Goal: Information Seeking & Learning: Check status

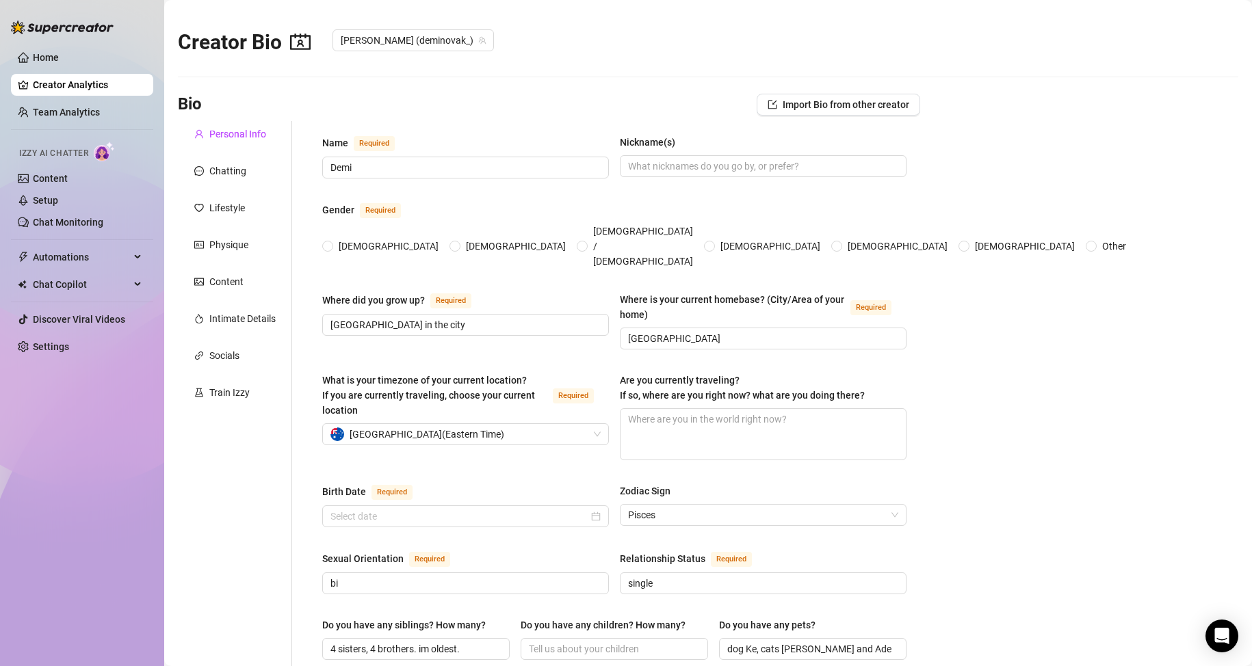
radio input "true"
type input "[DATE]"
click at [91, 114] on link "Team Analytics" at bounding box center [66, 112] width 67 height 11
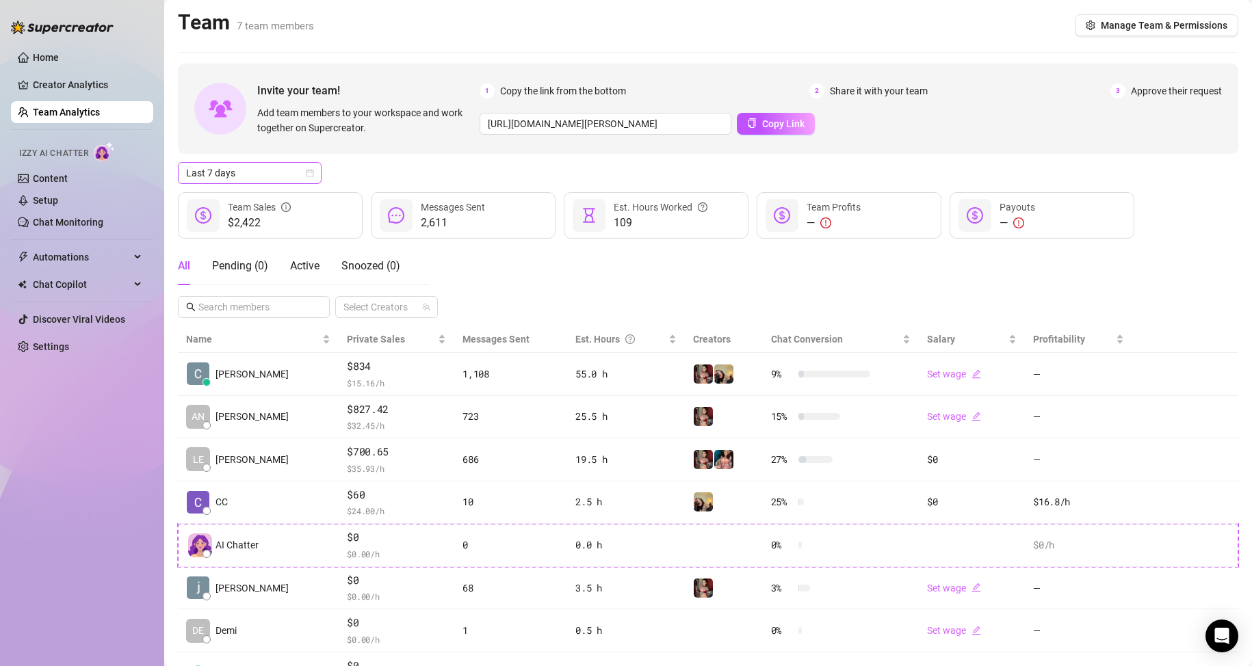
click at [296, 174] on span "Last 7 days" at bounding box center [249, 173] width 127 height 21
click at [231, 283] on div "Custom date" at bounding box center [250, 288] width 122 height 15
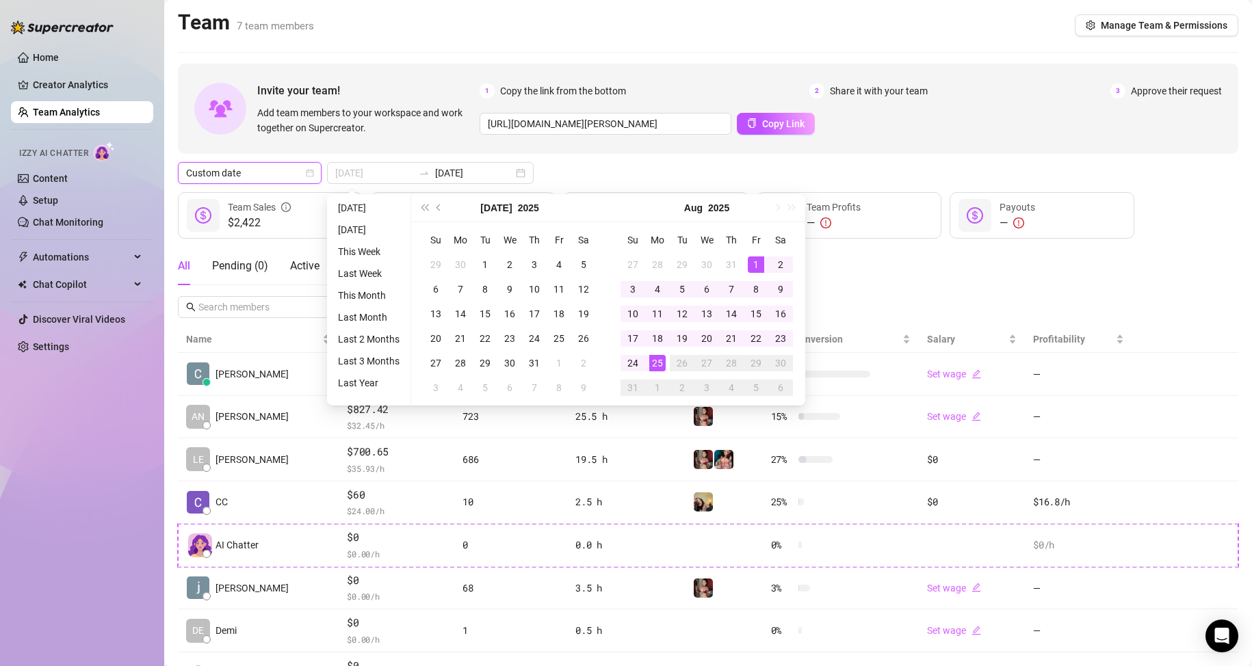
type input "[DATE]"
click at [754, 262] on div "1" at bounding box center [756, 265] width 16 height 16
click at [658, 362] on div "25" at bounding box center [657, 363] width 16 height 16
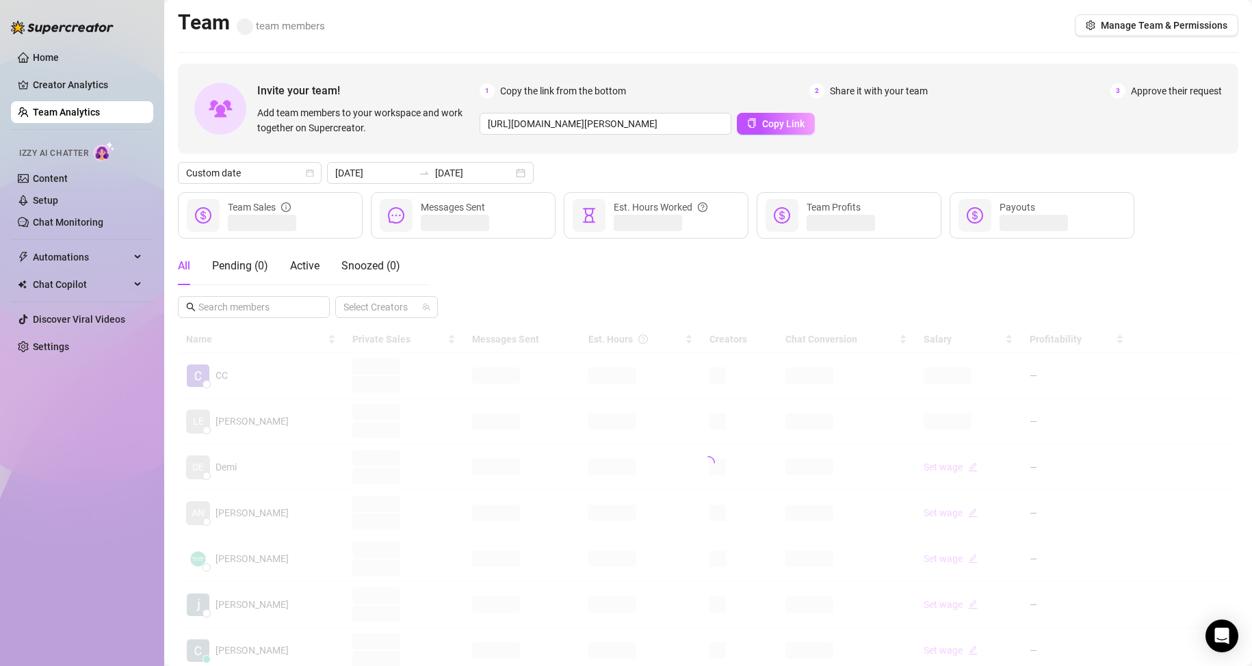
click at [829, 274] on div "All Pending ( 0 ) Active Snoozed ( 0 ) Select Creators" at bounding box center [708, 282] width 1061 height 71
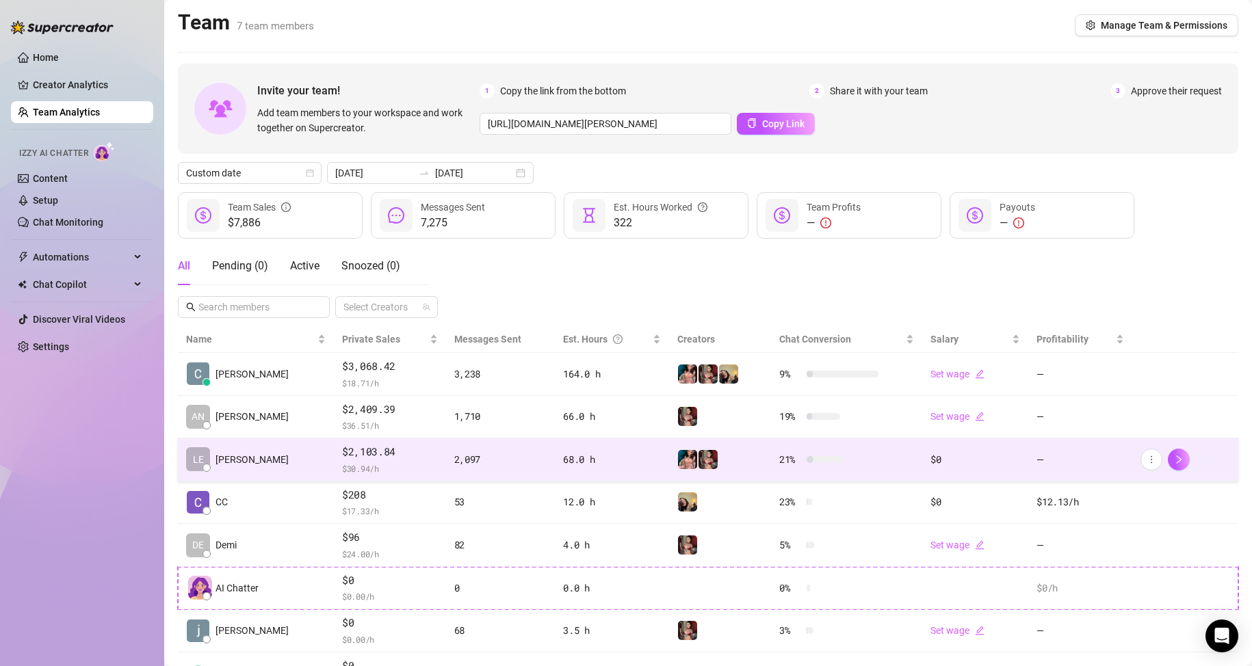
click at [404, 459] on span "$2,103.84" at bounding box center [390, 452] width 96 height 16
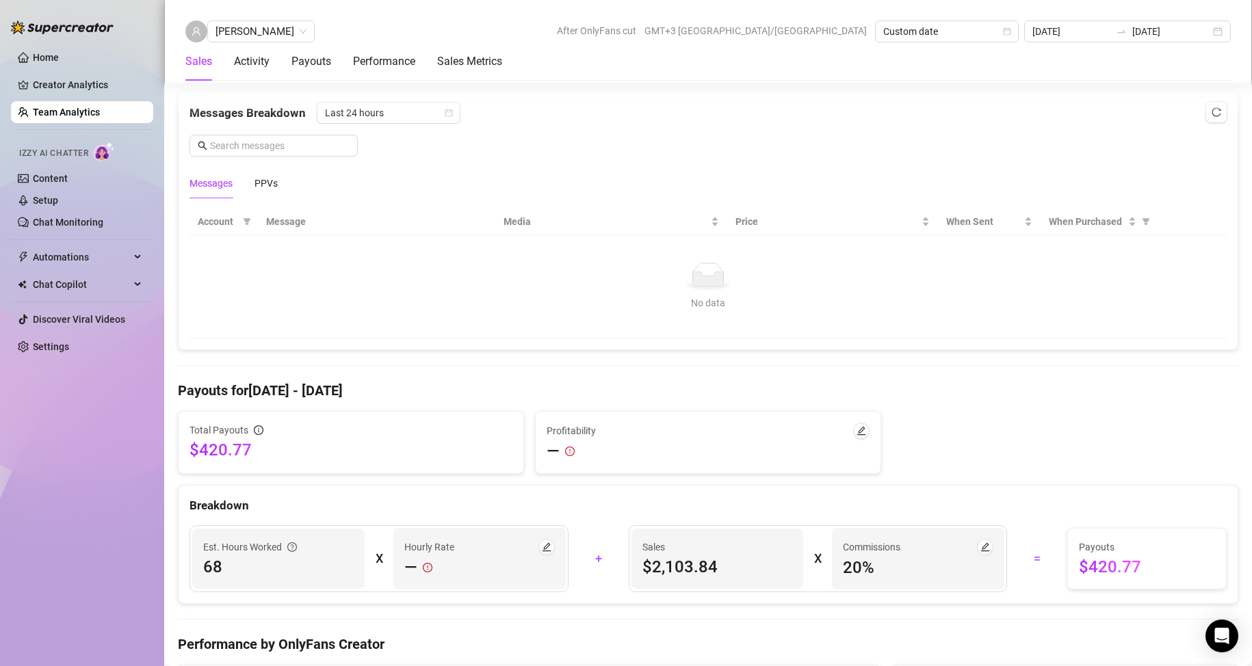
scroll to position [1095, 0]
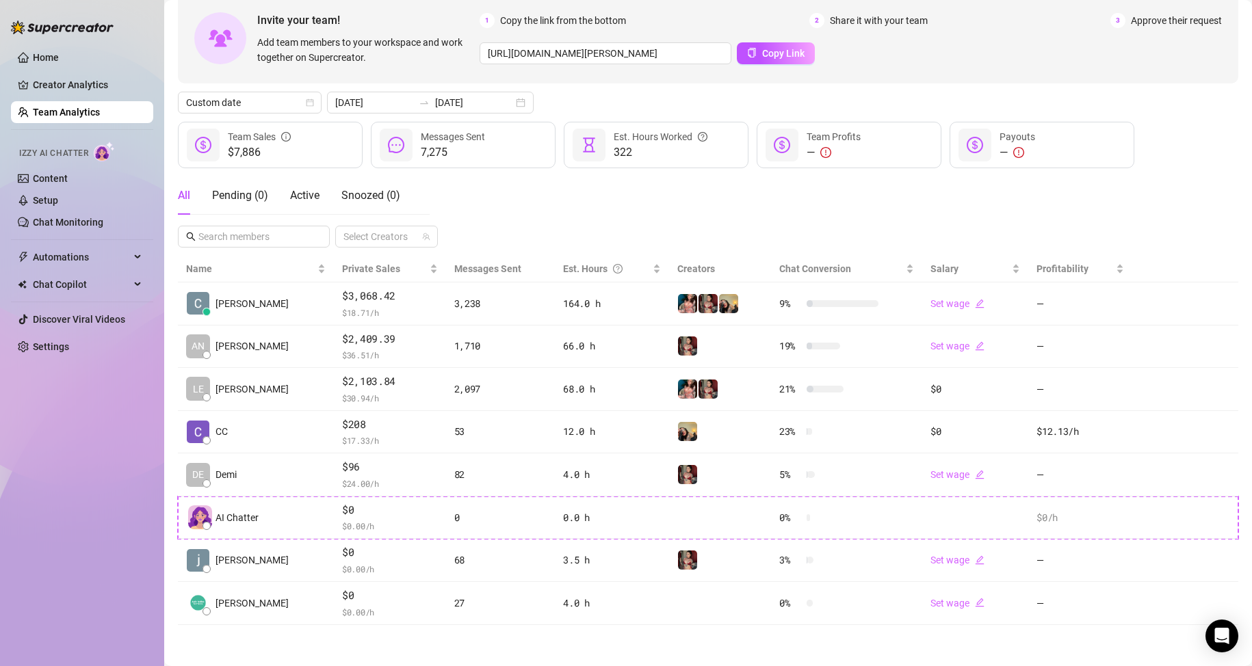
scroll to position [70, 0]
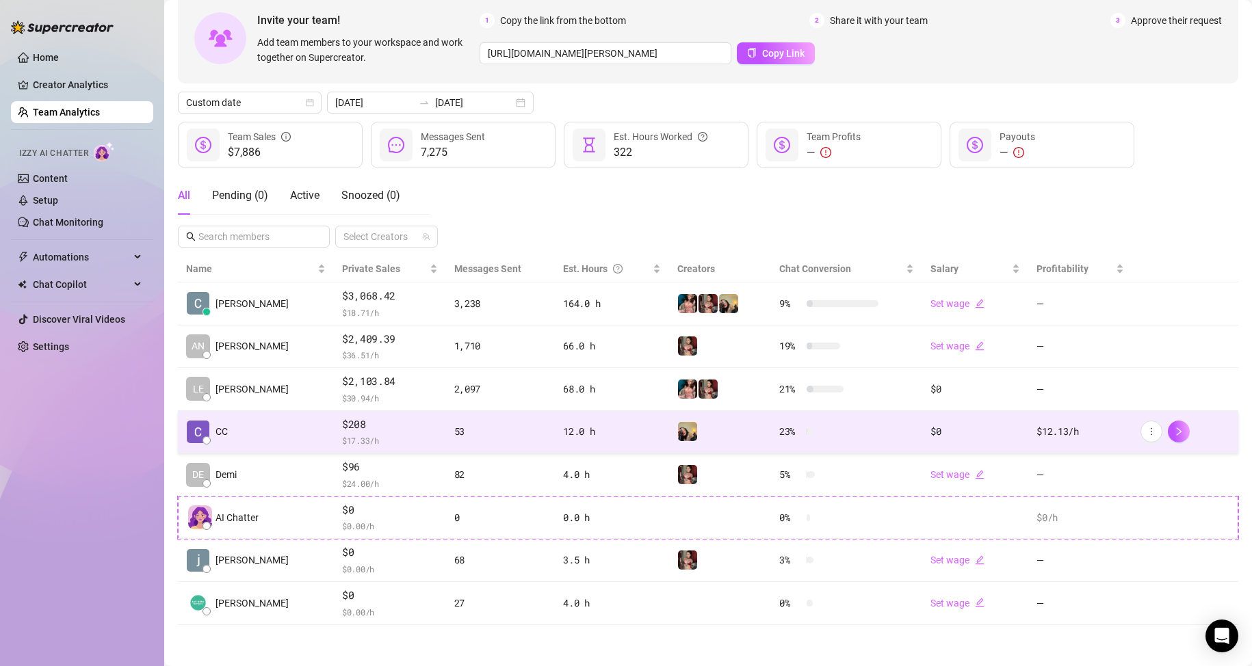
click at [342, 433] on div "$208 $ 17.33 /h" at bounding box center [390, 432] width 96 height 31
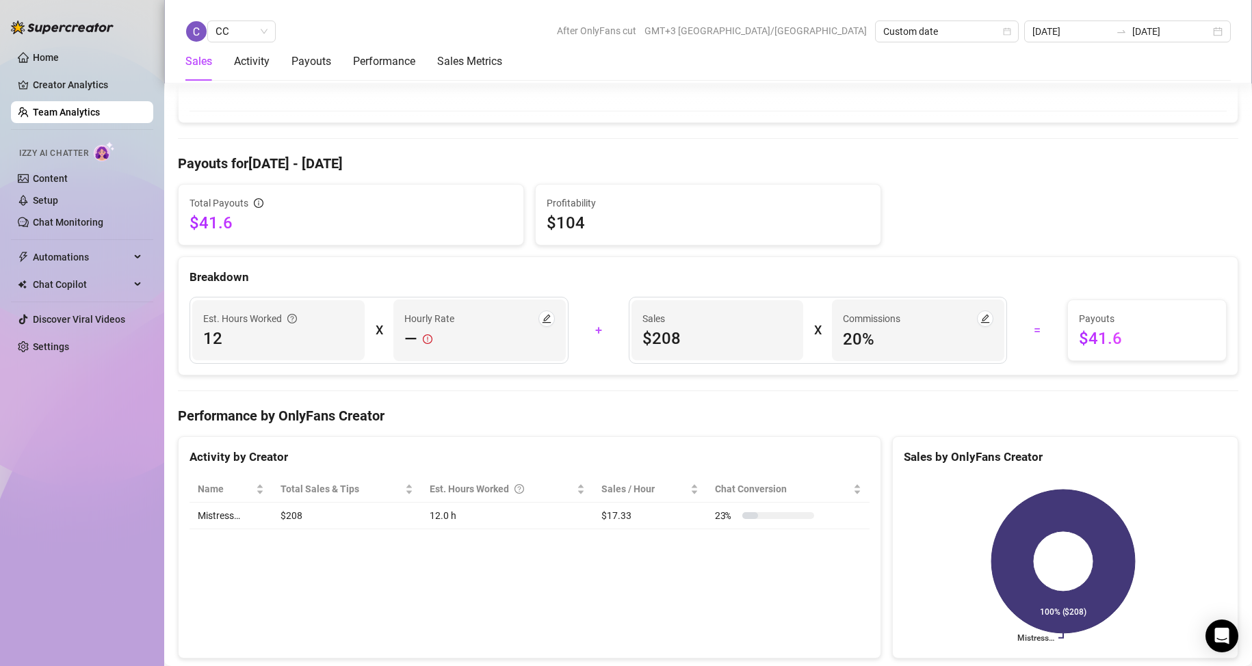
scroll to position [1106, 0]
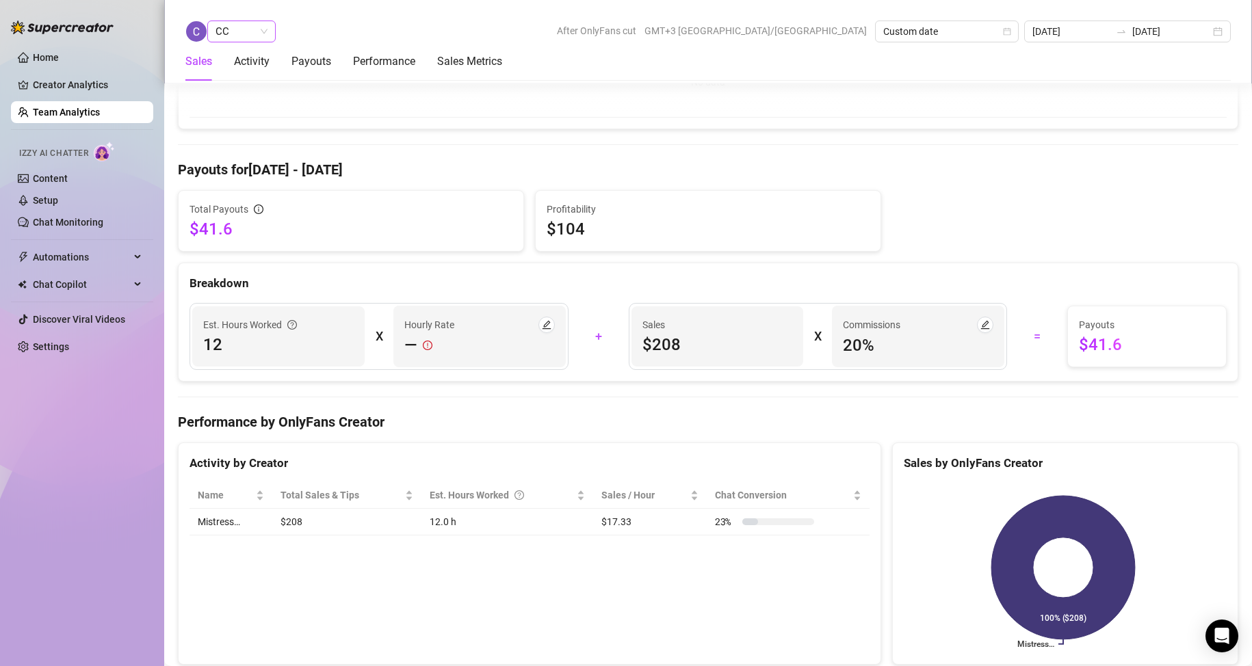
click at [239, 34] on span "CC" at bounding box center [242, 31] width 52 height 21
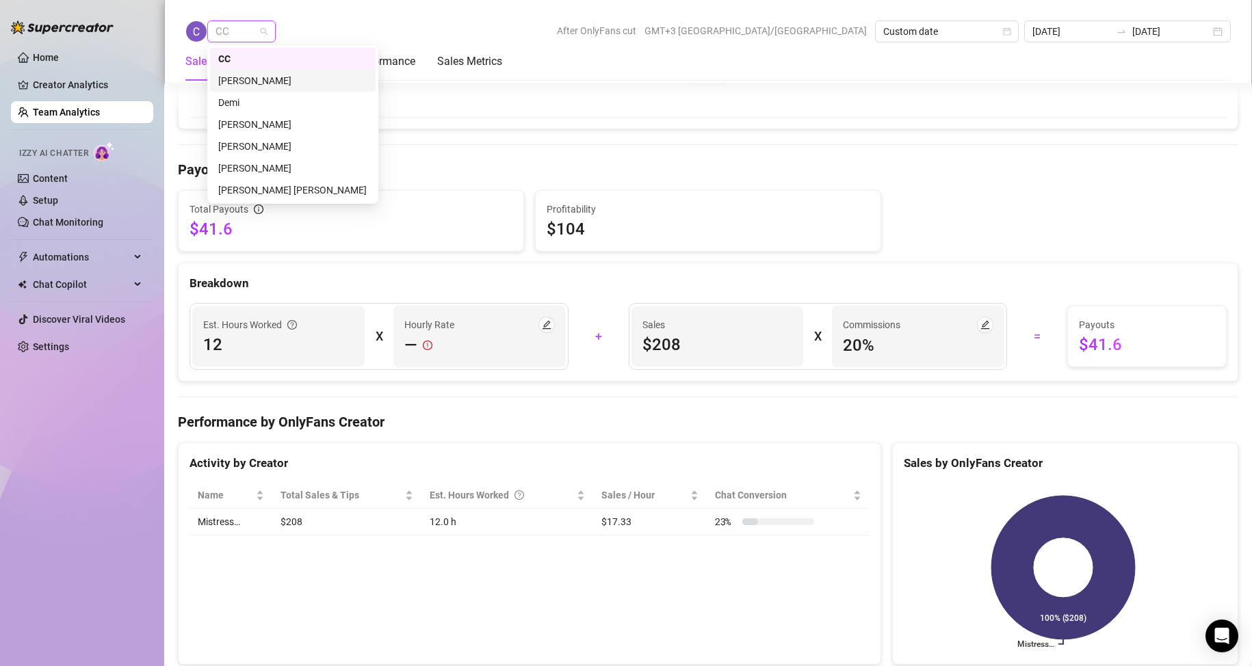
click at [246, 73] on div "[PERSON_NAME]" at bounding box center [292, 80] width 149 height 15
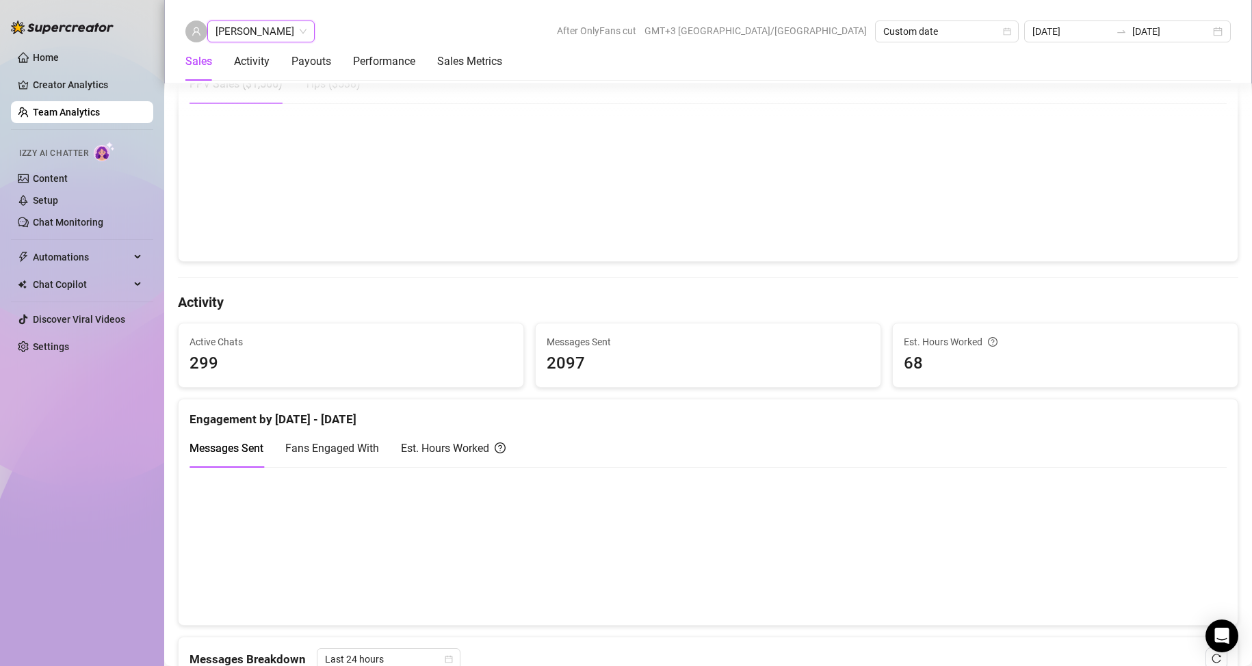
scroll to position [137, 0]
